Goal: Transaction & Acquisition: Purchase product/service

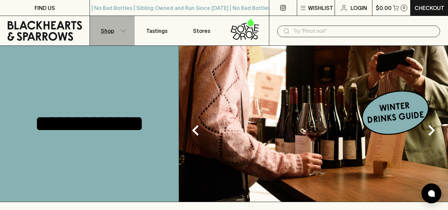
click at [121, 31] on icon "button" at bounding box center [123, 30] width 7 height 3
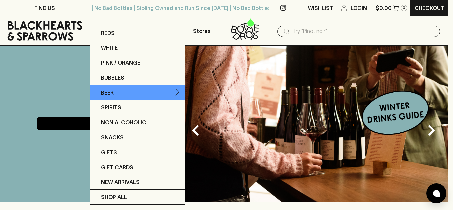
click at [131, 93] on link "Beer" at bounding box center [137, 92] width 95 height 15
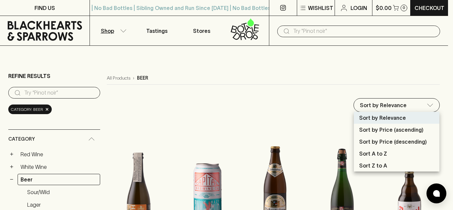
click at [378, 76] on div at bounding box center [226, 105] width 453 height 210
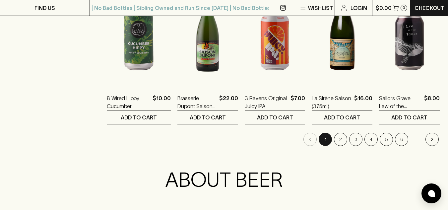
scroll to position [697, 0]
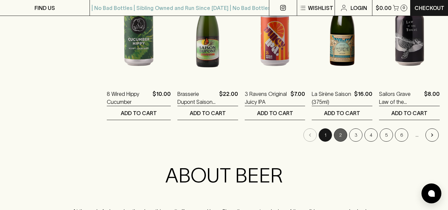
click at [343, 133] on button "2" at bounding box center [340, 134] width 13 height 13
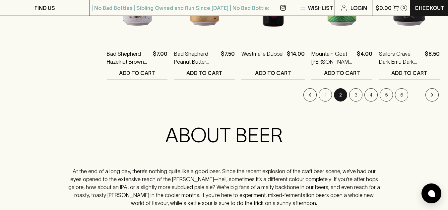
scroll to position [739, 0]
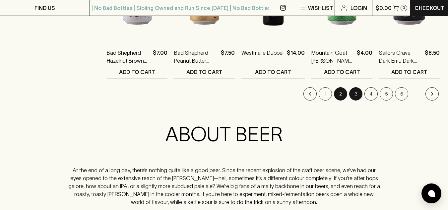
click at [354, 95] on button "3" at bounding box center [355, 93] width 13 height 13
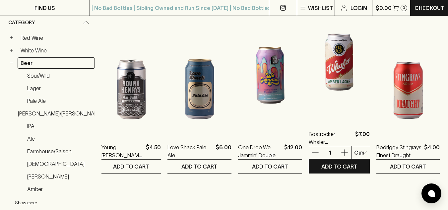
scroll to position [118, 0]
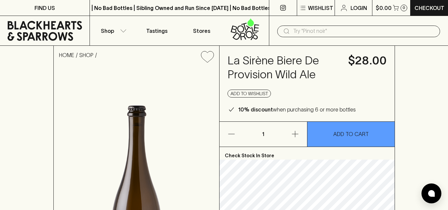
click at [316, 27] on input "text" at bounding box center [363, 31] width 141 height 11
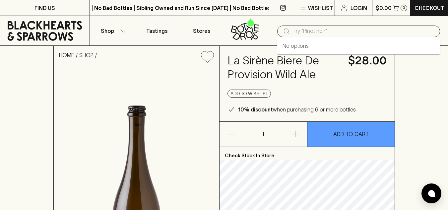
type input "n"
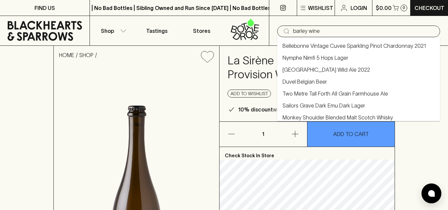
type input "barley wine"
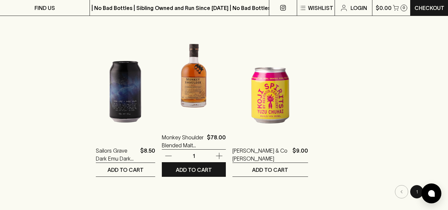
scroll to position [291, 0]
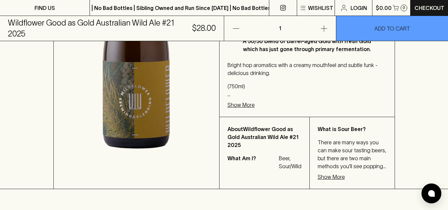
scroll to position [207, 0]
click at [244, 107] on p "Show More" at bounding box center [240, 104] width 27 height 8
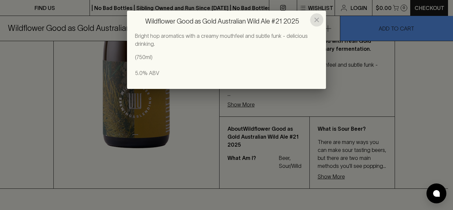
click at [314, 18] on icon "close" at bounding box center [316, 20] width 8 height 8
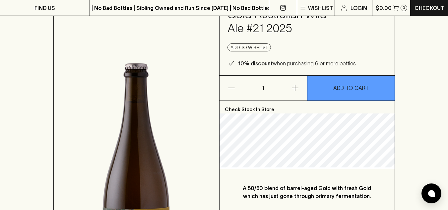
scroll to position [0, 0]
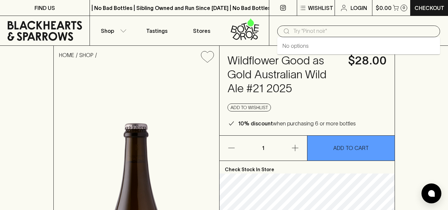
click at [312, 31] on input "text" at bounding box center [363, 31] width 141 height 11
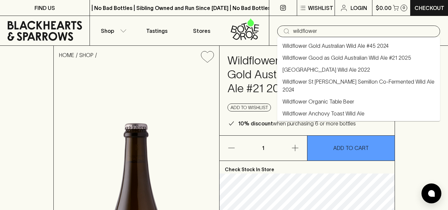
type input "wildflower"
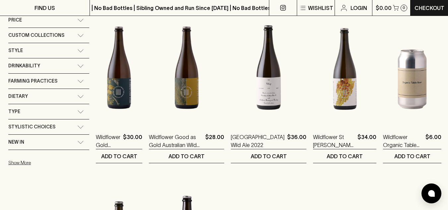
scroll to position [126, 0]
